Goal: Task Accomplishment & Management: Manage account settings

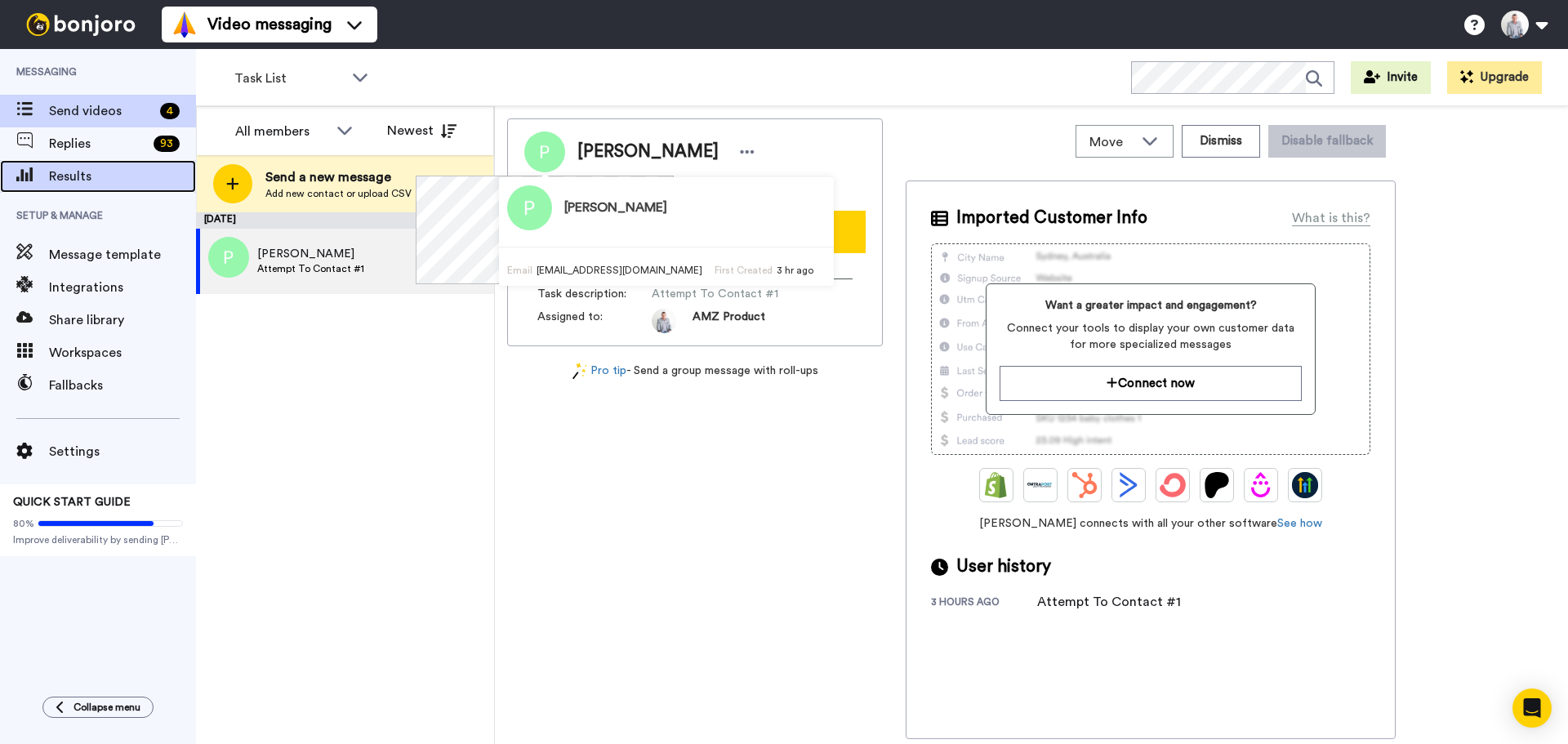
drag, startPoint x: 0, startPoint y: 0, endPoint x: 89, endPoint y: 183, distance: 203.5
click at [89, 183] on span "Results" at bounding box center [123, 176] width 147 height 20
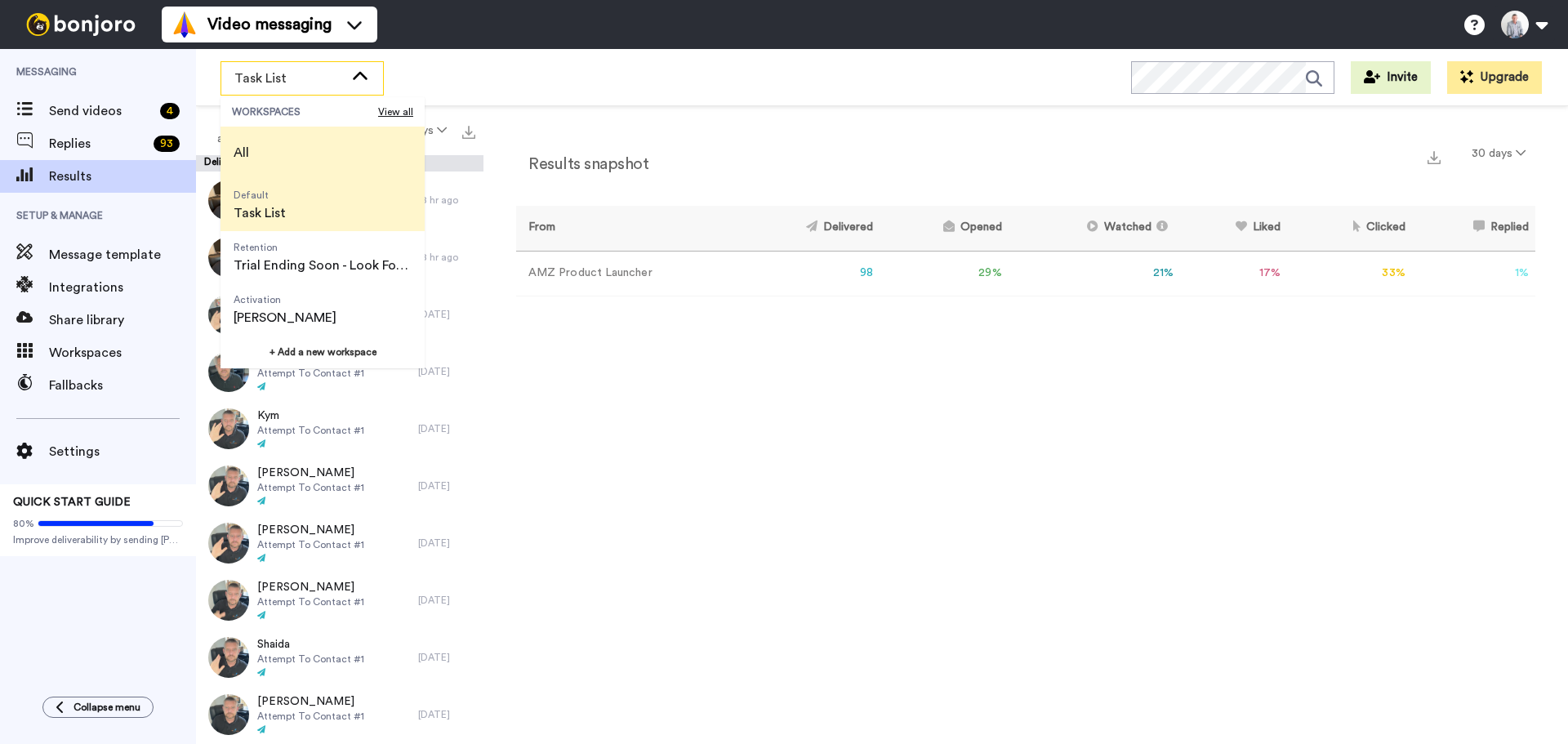
click at [296, 158] on li "All" at bounding box center [323, 153] width 205 height 52
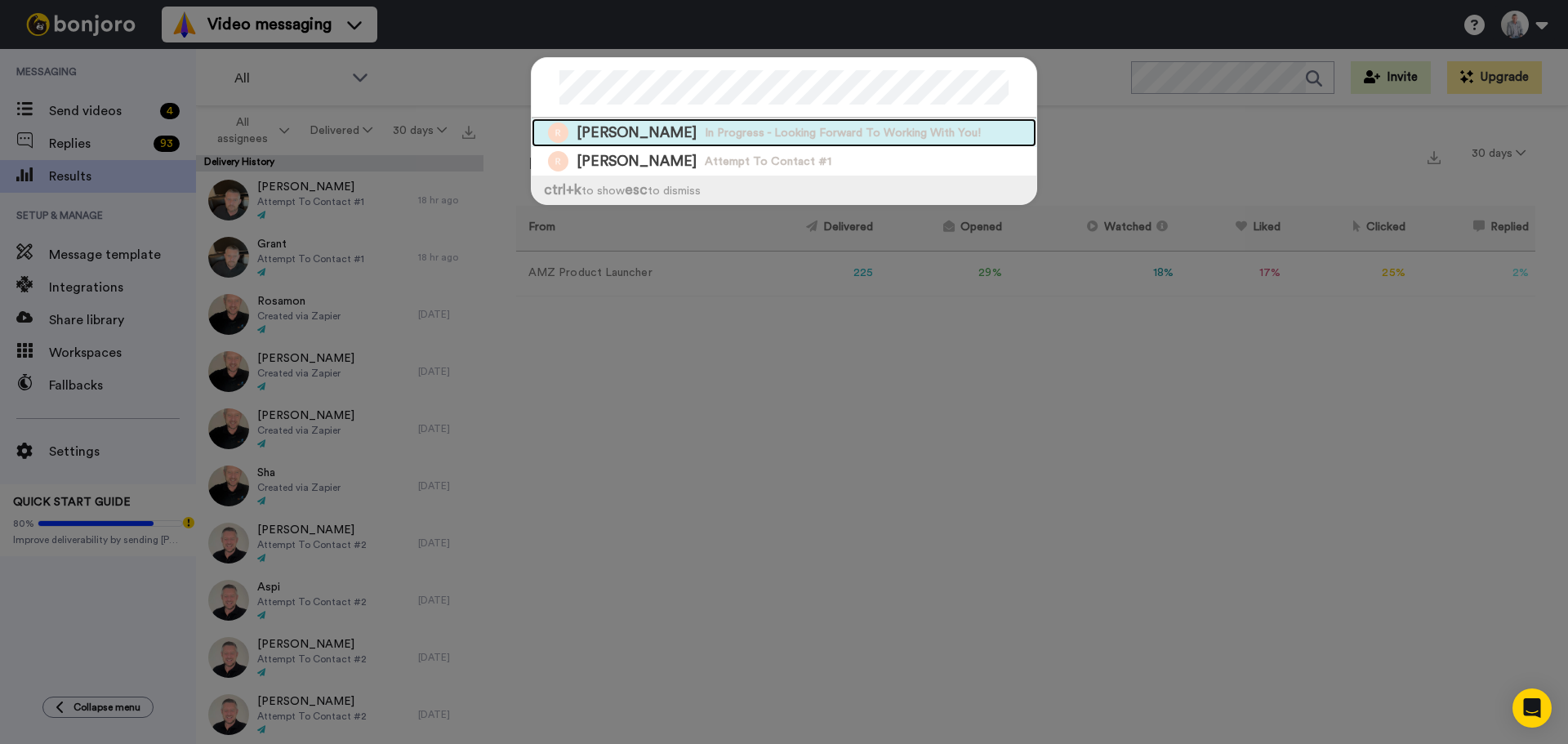
click at [731, 140] on span "In Progress - Looking Forward To Working With You!" at bounding box center [843, 133] width 276 height 17
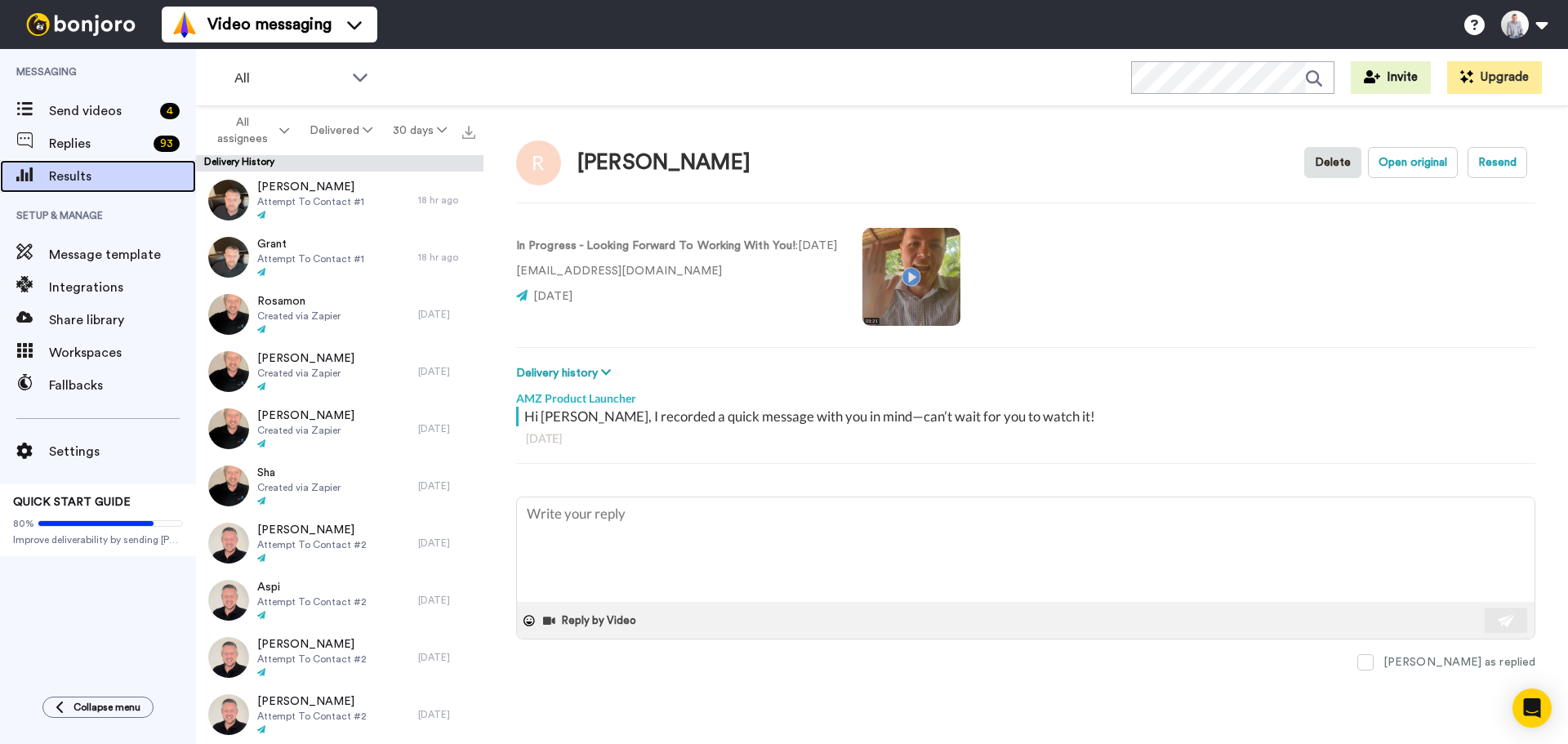
click at [88, 167] on span "Results" at bounding box center [123, 176] width 147 height 20
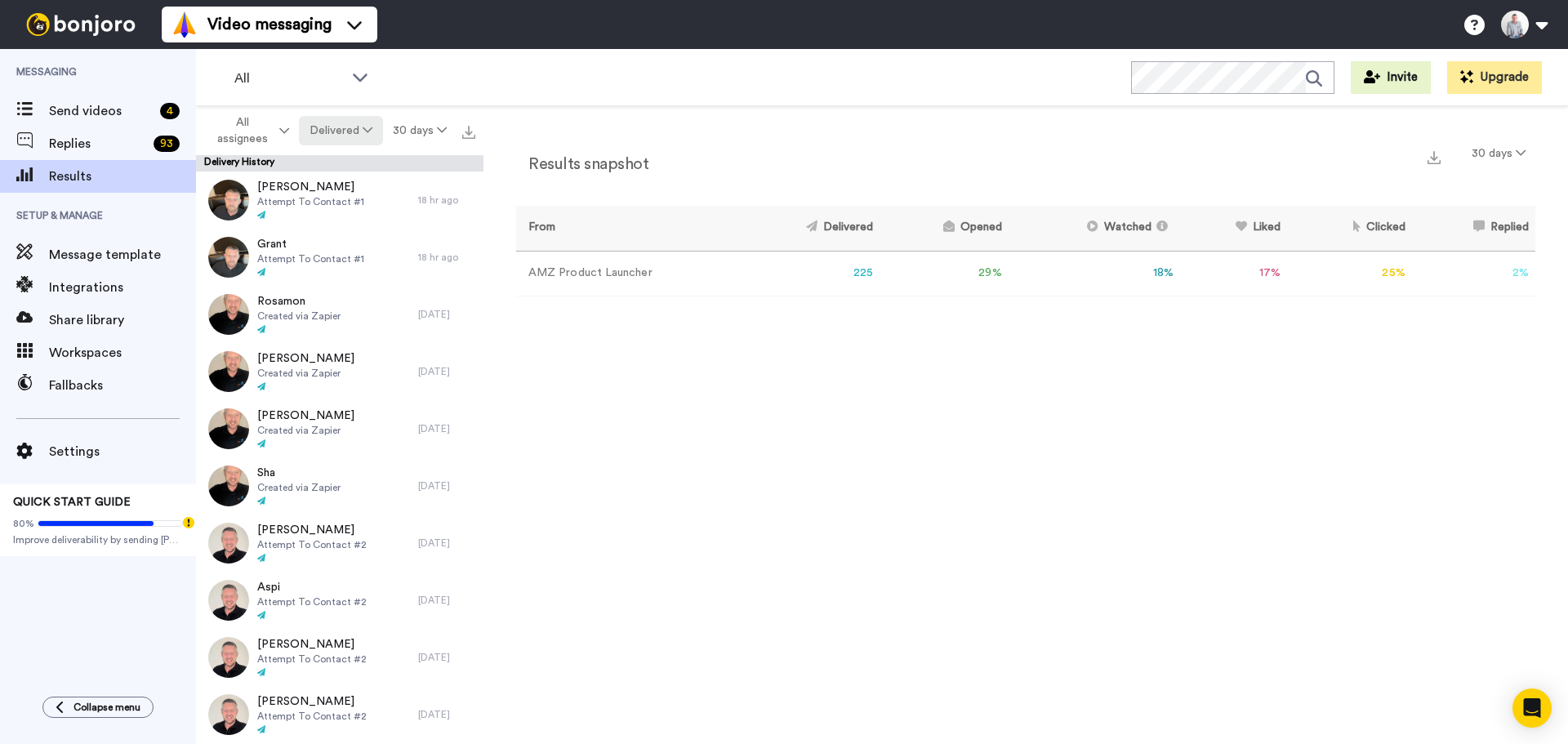
click at [356, 142] on button "Delivered" at bounding box center [340, 131] width 84 height 30
click at [344, 279] on div "Liked" at bounding box center [343, 281] width 76 height 18
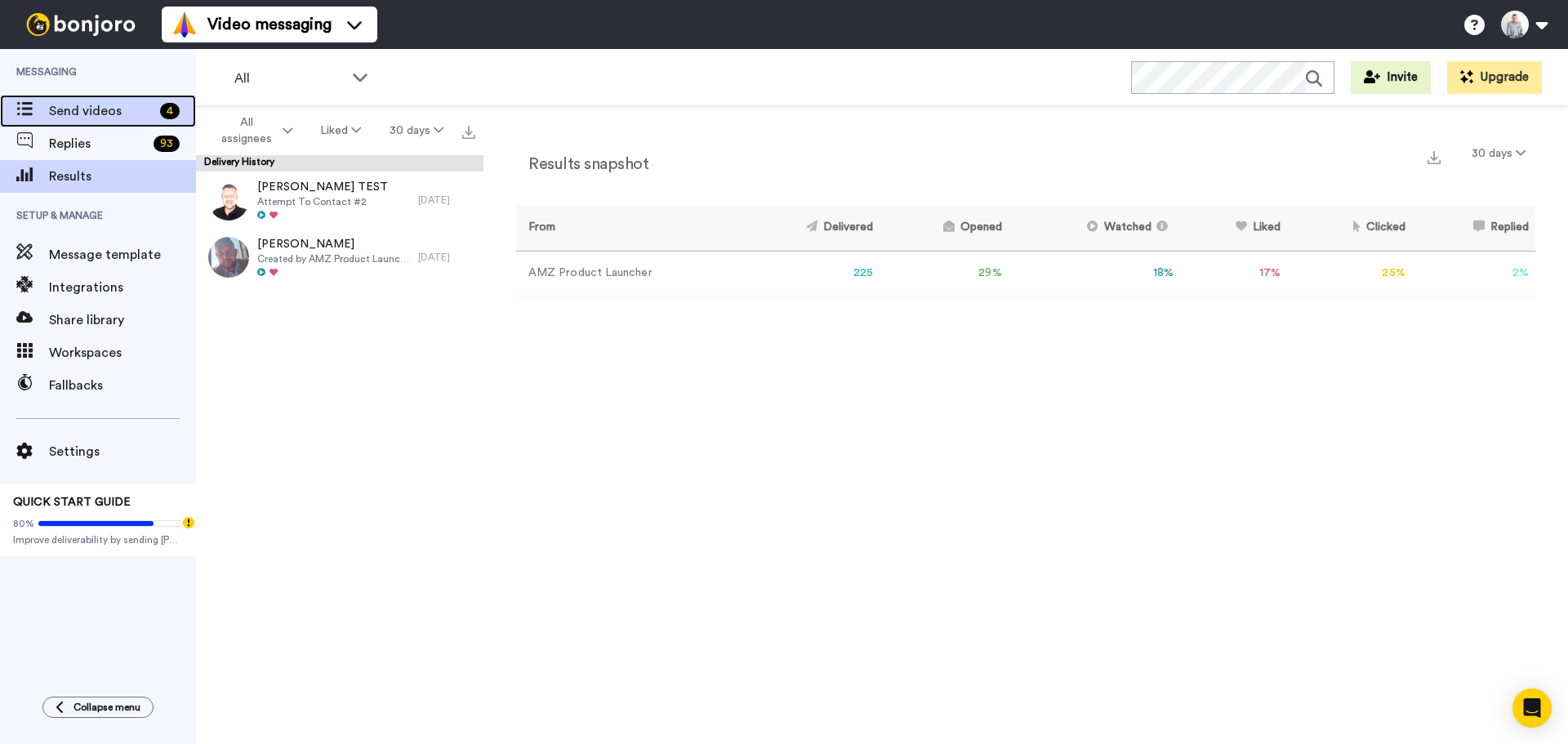
click at [92, 116] on span "Send videos" at bounding box center [101, 111] width 104 height 20
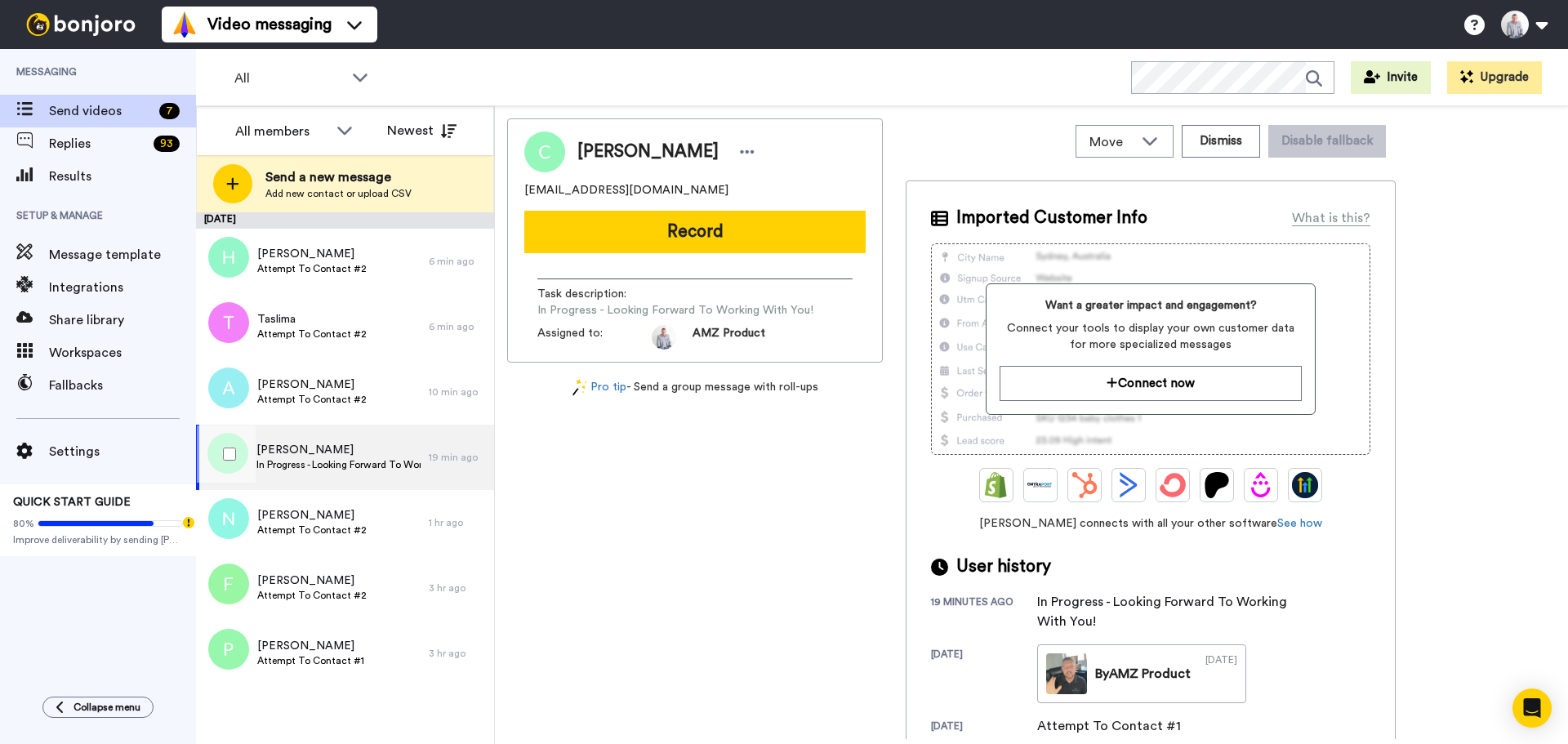
click at [347, 456] on span "Caroline" at bounding box center [339, 450] width 165 height 17
click at [334, 517] on span "Nathan" at bounding box center [312, 515] width 110 height 17
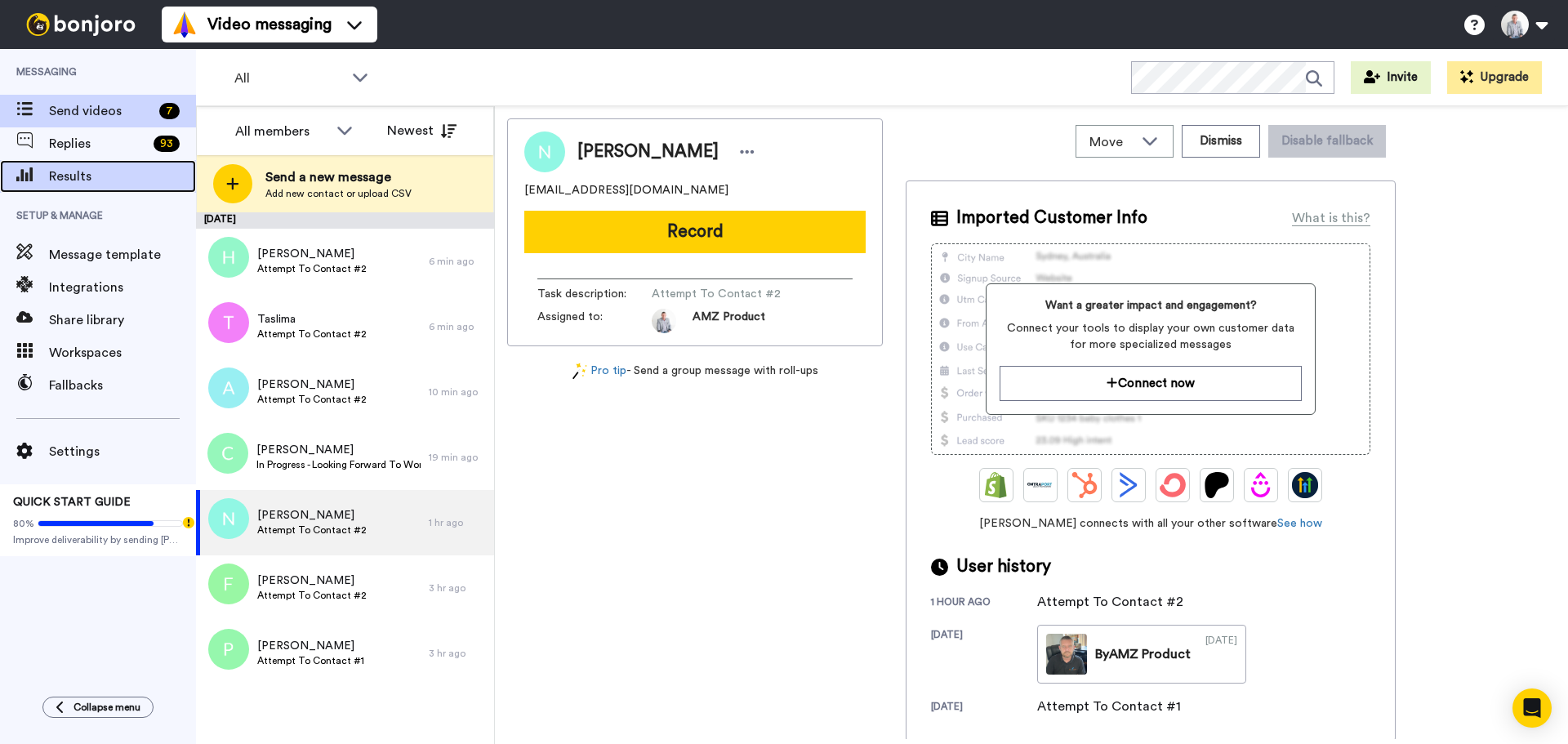
click at [98, 168] on span "Results" at bounding box center [123, 176] width 147 height 20
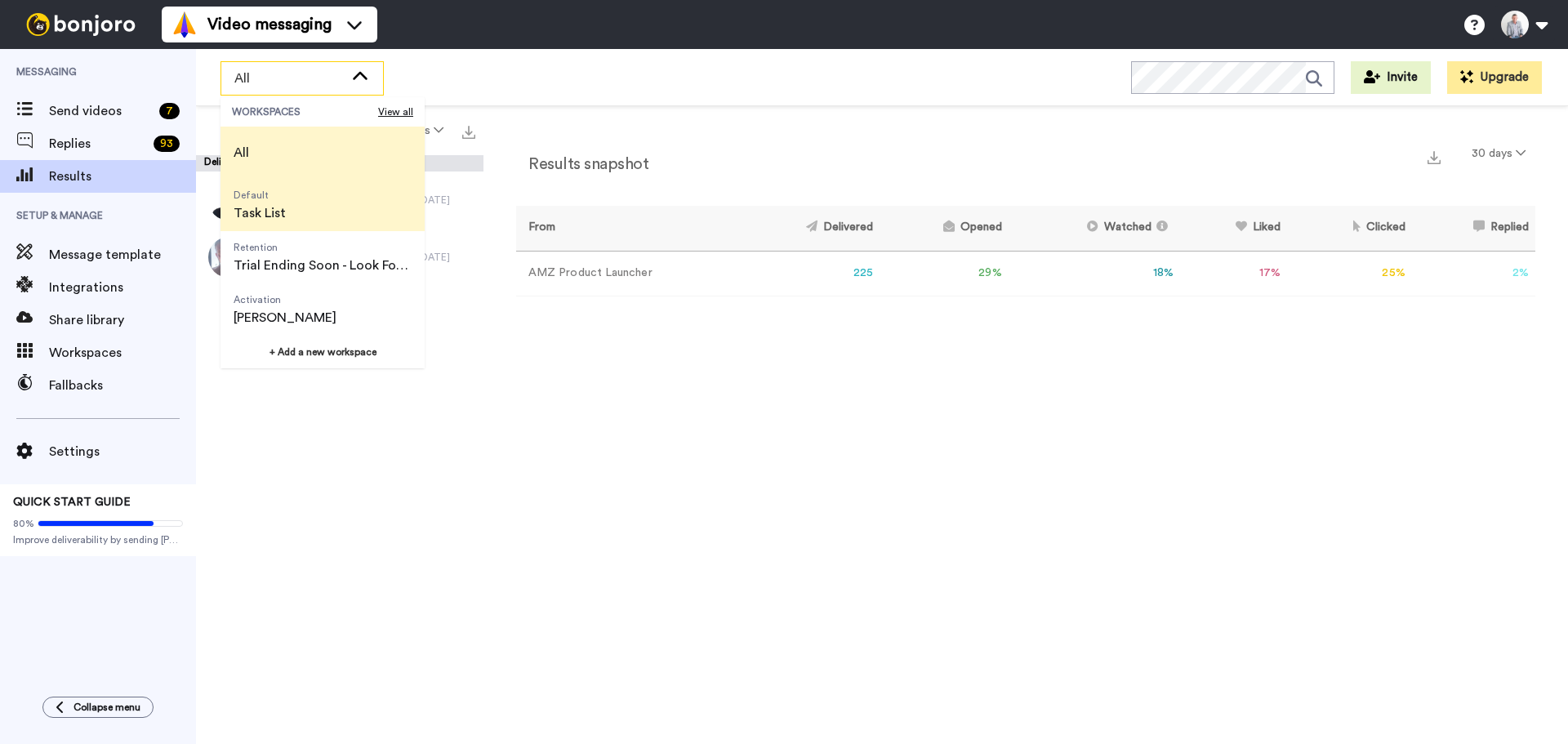
click at [298, 212] on li "Default Task List" at bounding box center [323, 205] width 205 height 52
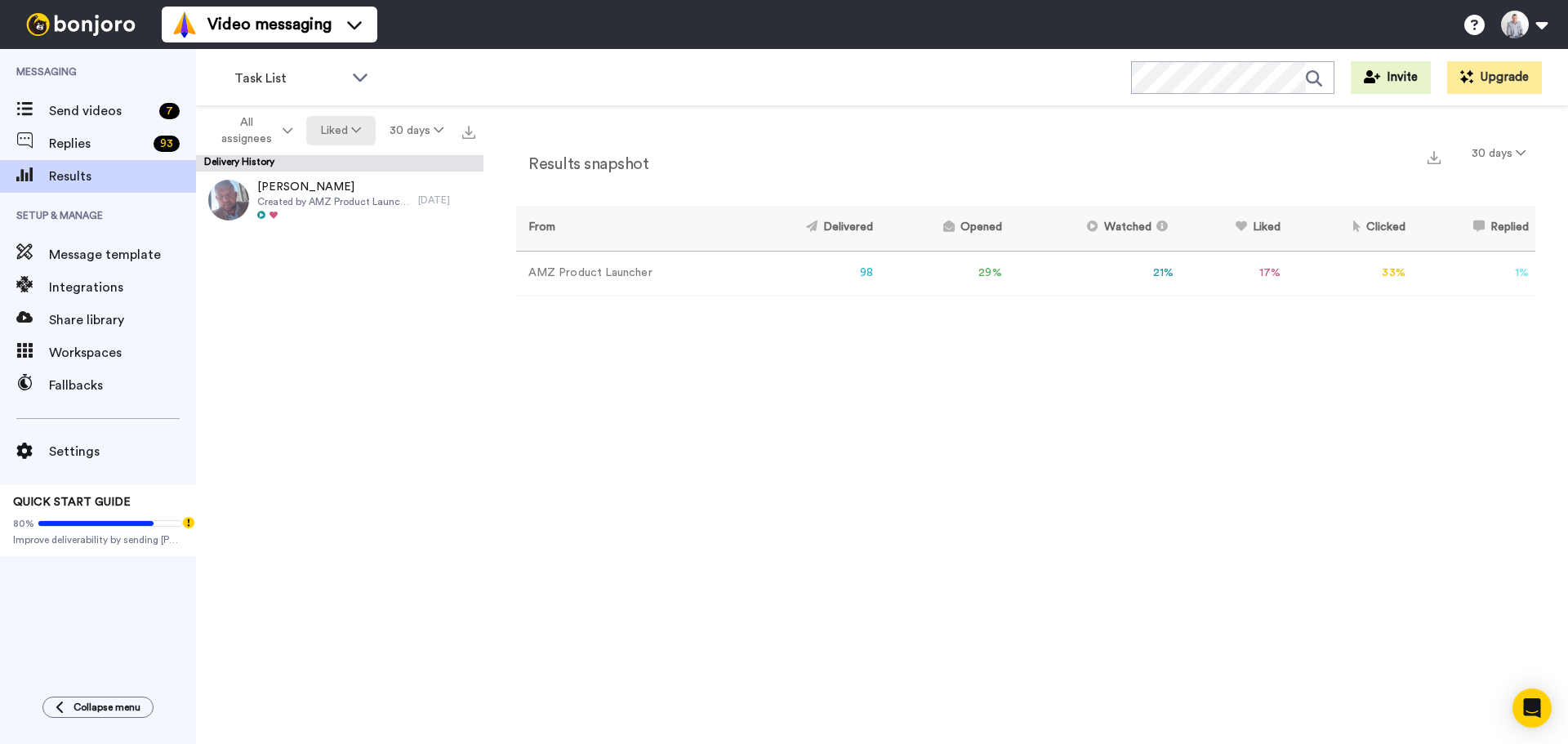
click at [345, 144] on button "Liked" at bounding box center [340, 131] width 69 height 30
click at [340, 189] on div "Opened" at bounding box center [343, 193] width 76 height 18
